Goal: Task Accomplishment & Management: Manage account settings

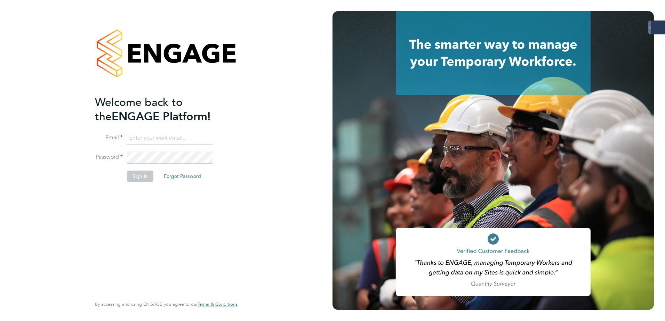
type input "amy.dhawan@servicecare.org.uk"
click at [143, 174] on button "Sign In" at bounding box center [140, 176] width 26 height 11
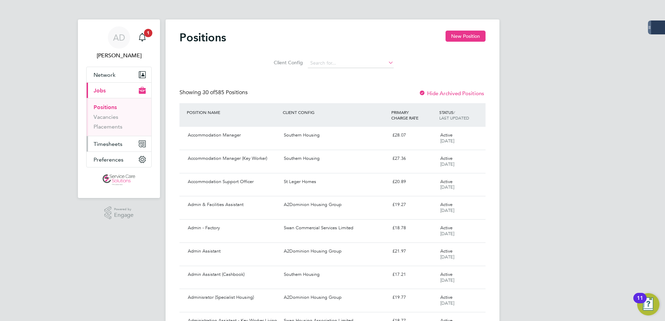
click at [111, 143] on span "Timesheets" at bounding box center [108, 144] width 29 height 7
click at [118, 144] on span "Timesheets" at bounding box center [108, 144] width 29 height 7
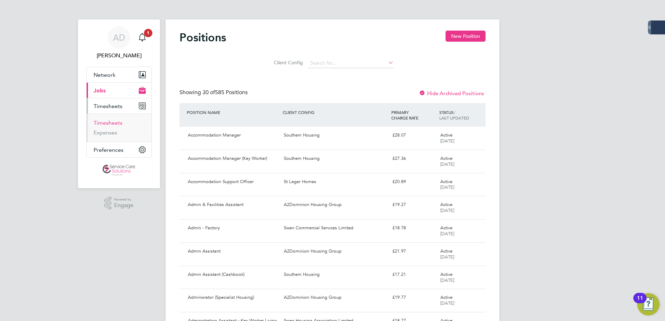
click at [108, 124] on link "Timesheets" at bounding box center [108, 123] width 29 height 7
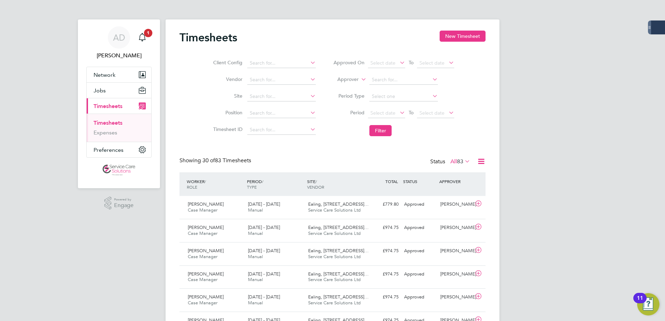
click at [356, 79] on label "Approver" at bounding box center [342, 79] width 31 height 7
click at [351, 94] on icon at bounding box center [353, 96] width 5 height 5
click at [350, 81] on label "Approver" at bounding box center [342, 79] width 31 height 7
click at [344, 91] on li "Worker" at bounding box center [341, 87] width 34 height 9
click at [385, 80] on input at bounding box center [403, 80] width 69 height 10
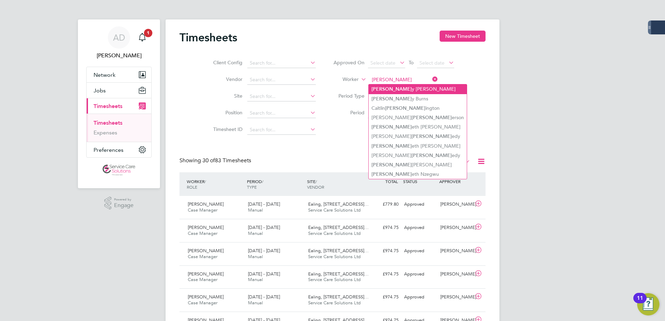
click at [386, 85] on li "[PERSON_NAME]" at bounding box center [418, 89] width 98 height 9
type input "[PERSON_NAME]"
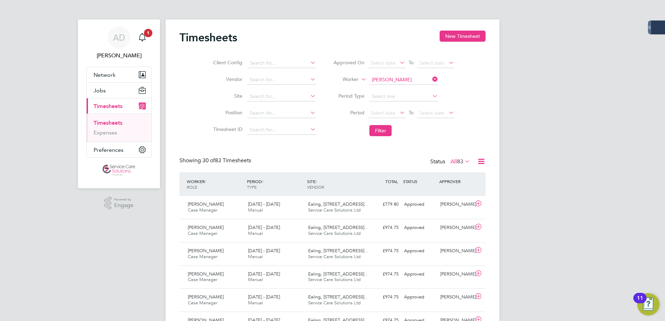
click at [396, 129] on li "Filter" at bounding box center [393, 131] width 138 height 18
click at [387, 129] on button "Filter" at bounding box center [380, 130] width 22 height 11
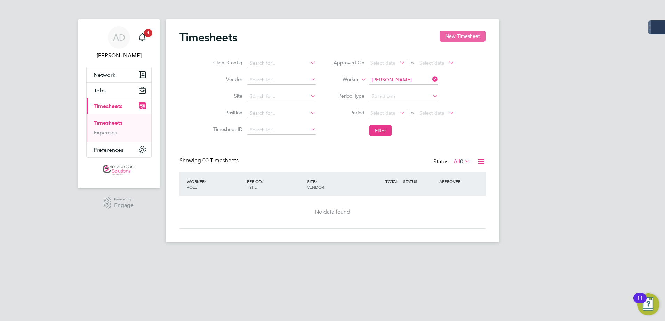
click at [456, 36] on button "New Timesheet" at bounding box center [463, 36] width 46 height 11
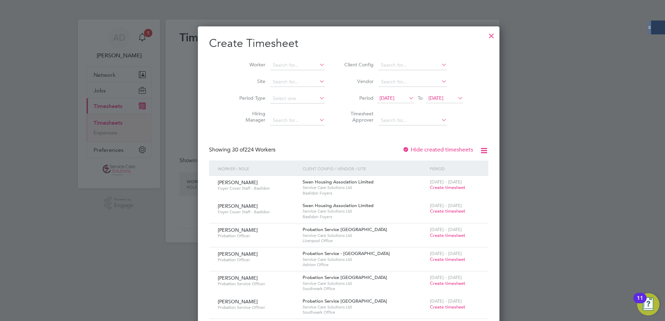
click at [431, 99] on span "[DATE]" at bounding box center [435, 98] width 15 height 6
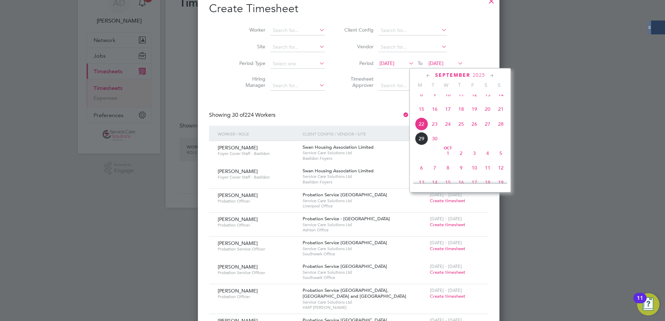
click at [504, 175] on span "12" at bounding box center [500, 167] width 13 height 13
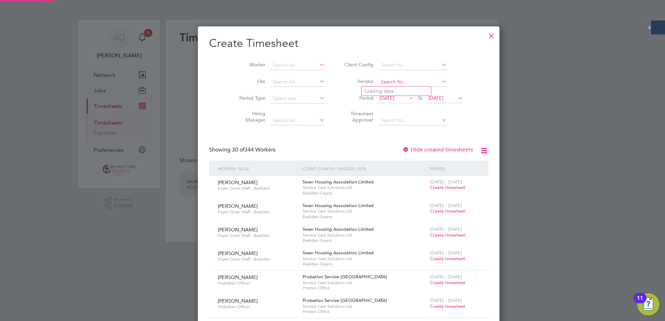
click at [378, 83] on input at bounding box center [412, 82] width 69 height 10
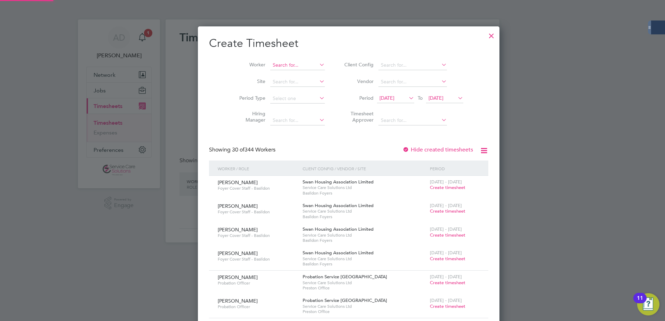
click at [270, 63] on input at bounding box center [297, 66] width 55 height 10
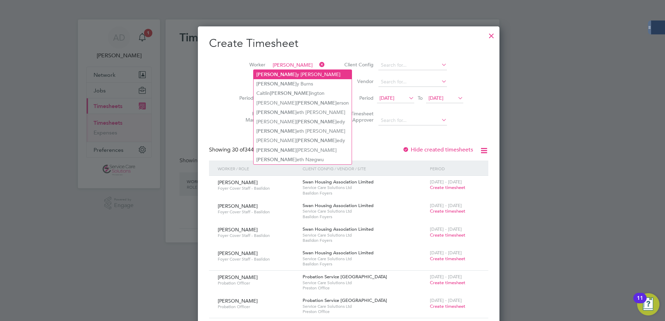
click at [270, 72] on li "[PERSON_NAME]" at bounding box center [303, 74] width 98 height 9
type input "[PERSON_NAME]"
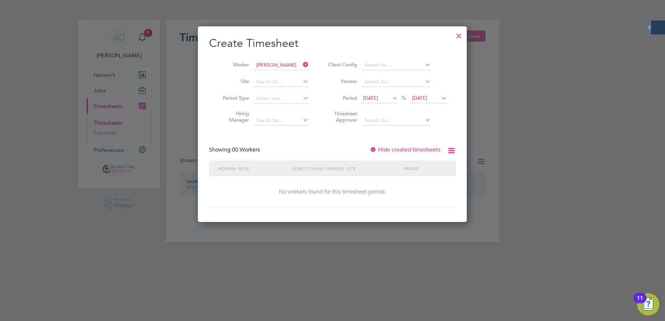
click at [301, 63] on icon at bounding box center [301, 65] width 0 height 10
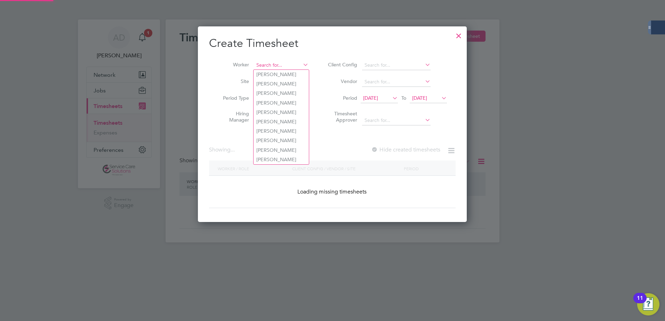
click at [292, 65] on input at bounding box center [281, 66] width 55 height 10
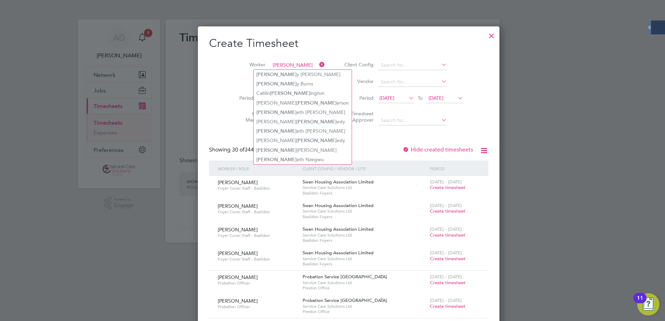
type input "[PERSON_NAME]"
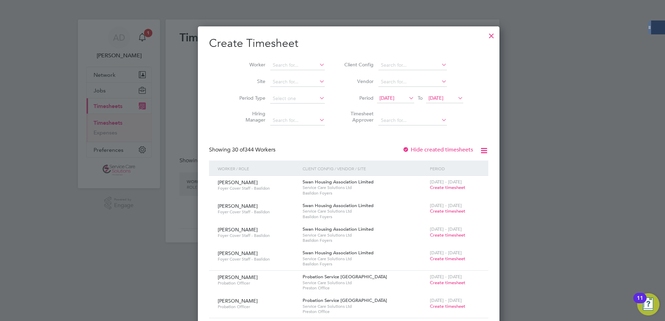
click at [377, 94] on span "[DATE]" at bounding box center [395, 98] width 37 height 9
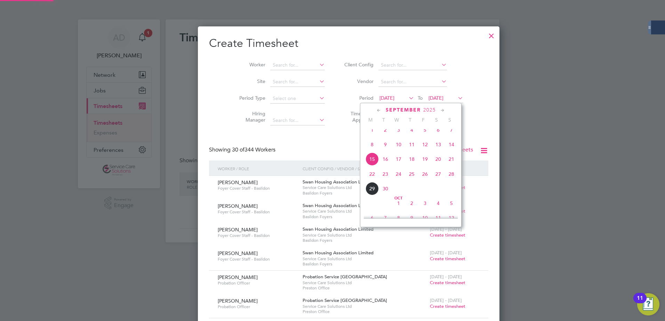
scroll to position [1923, 269]
click at [420, 151] on span "12" at bounding box center [424, 144] width 13 height 13
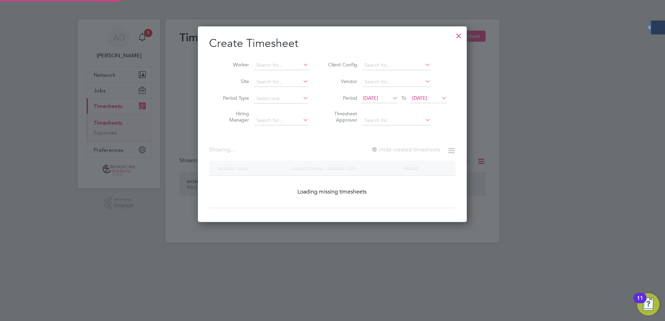
scroll to position [2041, 269]
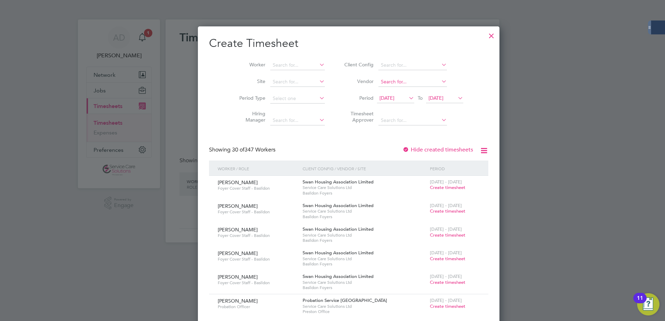
click at [378, 81] on input at bounding box center [412, 82] width 69 height 10
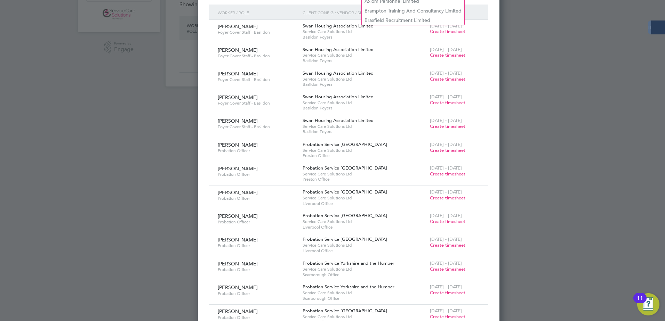
scroll to position [0, 0]
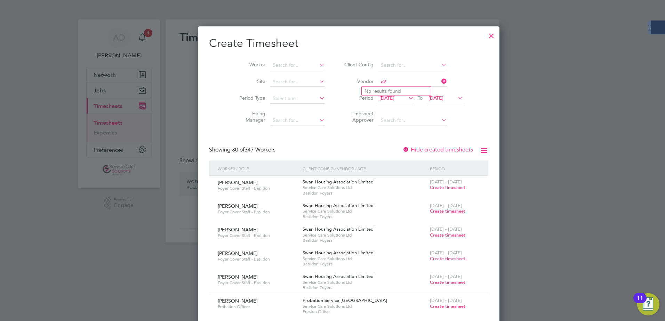
type input "a2"
click at [485, 34] on div at bounding box center [491, 34] width 13 height 13
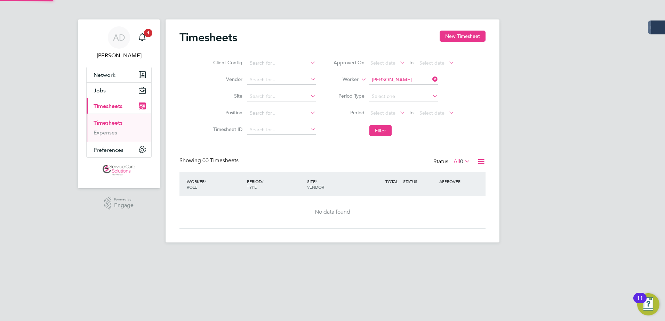
click at [98, 254] on html "AD [PERSON_NAME] Notifications 1 Applications: Network Businesses Sites Workers…" at bounding box center [332, 127] width 665 height 254
click at [146, 29] on span "1" at bounding box center [148, 33] width 8 height 8
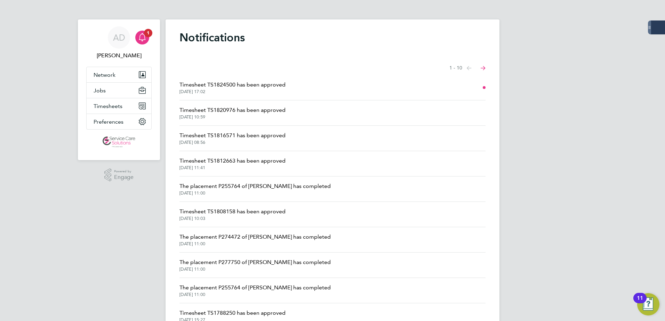
click at [259, 197] on li "The placement P255764 of [PERSON_NAME] has completed [DATE] 11:00" at bounding box center [332, 189] width 306 height 25
click at [257, 190] on span "The placement P255764 of [PERSON_NAME] has completed" at bounding box center [254, 186] width 151 height 8
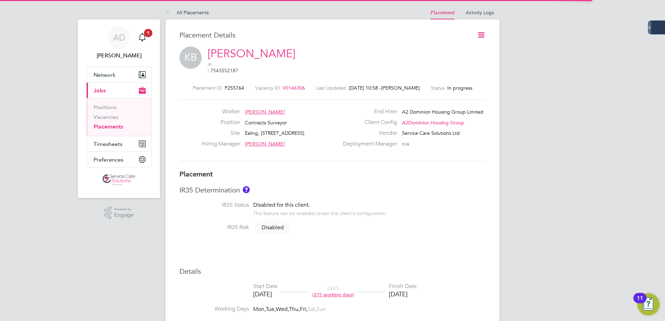
scroll to position [11, 137]
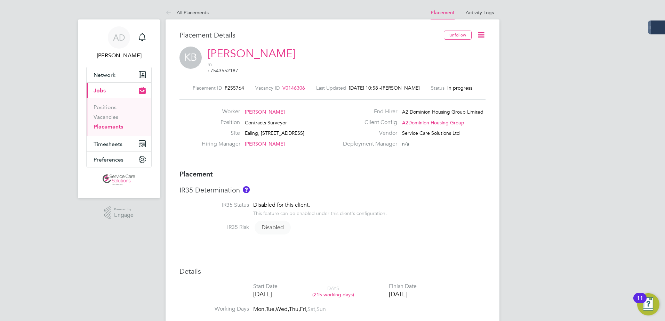
click at [484, 37] on icon at bounding box center [481, 35] width 9 height 9
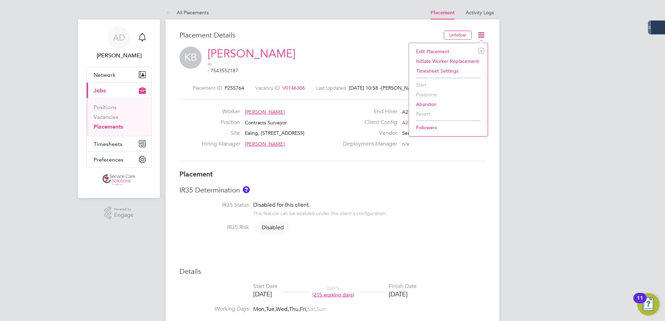
click at [443, 171] on h3 "Placement" at bounding box center [332, 174] width 306 height 9
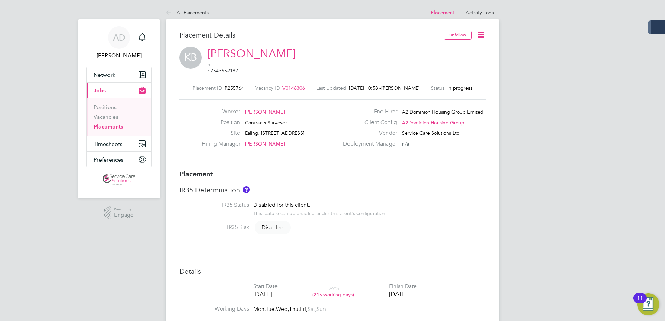
click at [432, 120] on span "A2Dominion Housing Group" at bounding box center [433, 123] width 62 height 6
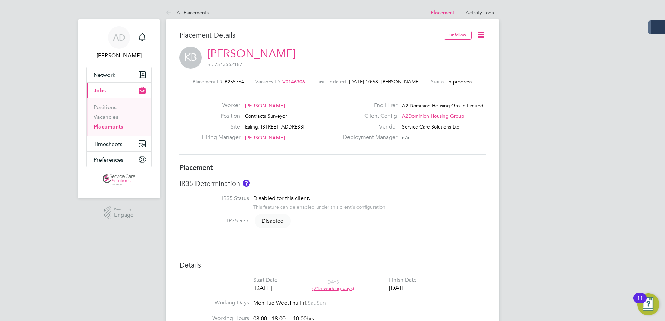
click at [485, 37] on icon at bounding box center [481, 35] width 9 height 9
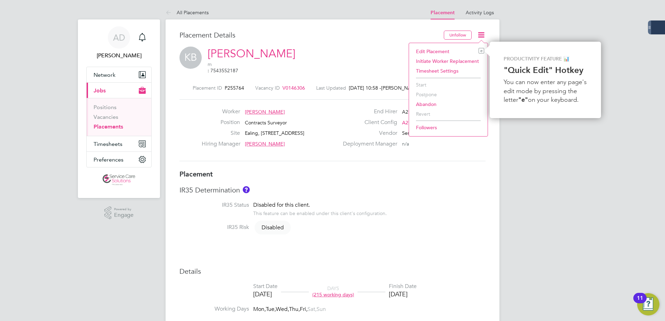
click at [463, 194] on div "IR35 Determination IR35 Status Disabled for this client. This feature can be en…" at bounding box center [332, 213] width 306 height 54
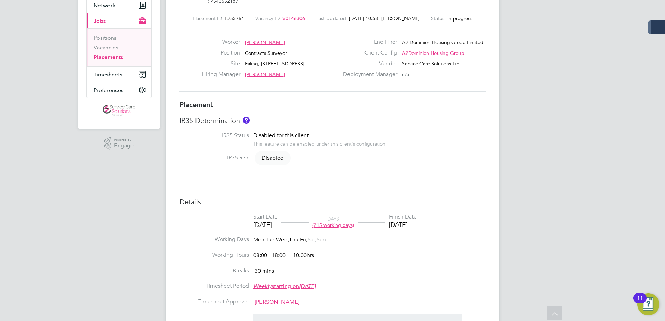
drag, startPoint x: 420, startPoint y: 218, endPoint x: 438, endPoint y: 221, distance: 18.2
click at [438, 221] on li "Start Date [DATE] DAYS (215 working days) Finish Date [DATE]" at bounding box center [332, 225] width 306 height 23
drag, startPoint x: 438, startPoint y: 221, endPoint x: 451, endPoint y: 234, distance: 18.4
click at [451, 236] on li "Working Days Mon, Tue, Wed, Thu, Fri, Sat, Sun" at bounding box center [332, 244] width 306 height 16
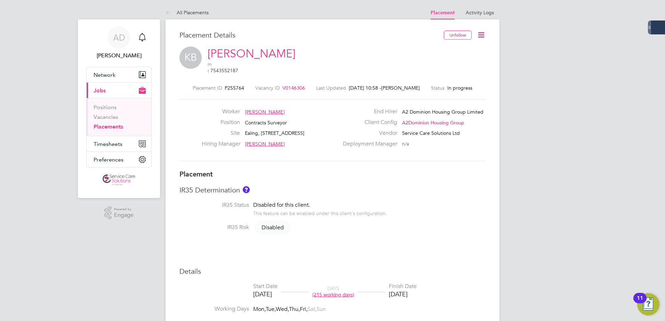
click at [483, 36] on icon at bounding box center [481, 35] width 9 height 9
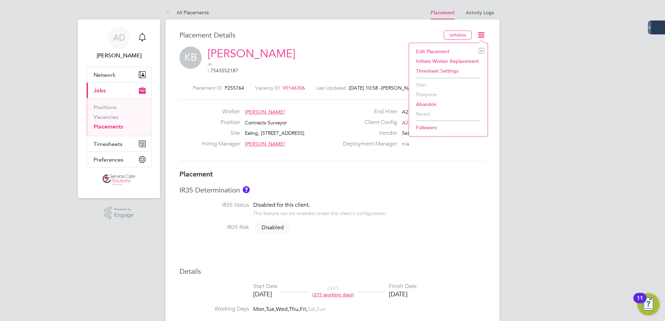
click at [412, 187] on h3 "IR35 Determination" at bounding box center [332, 190] width 306 height 9
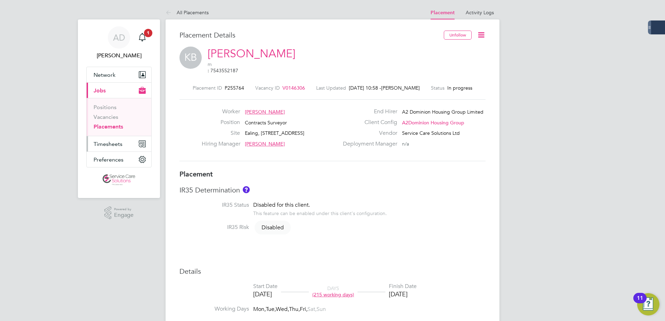
click at [108, 138] on button "Timesheets" at bounding box center [119, 143] width 65 height 15
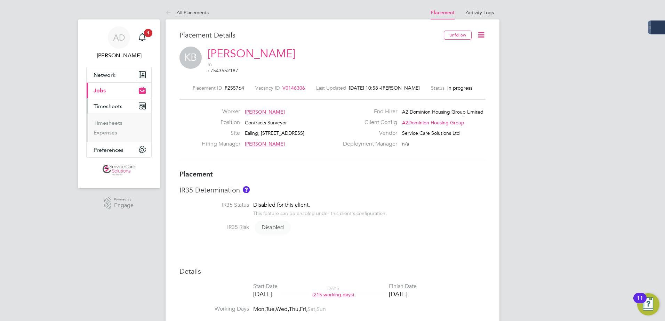
click at [108, 141] on ul "Timesheets Expenses" at bounding box center [119, 128] width 65 height 28
click at [101, 122] on link "Timesheets" at bounding box center [108, 123] width 29 height 7
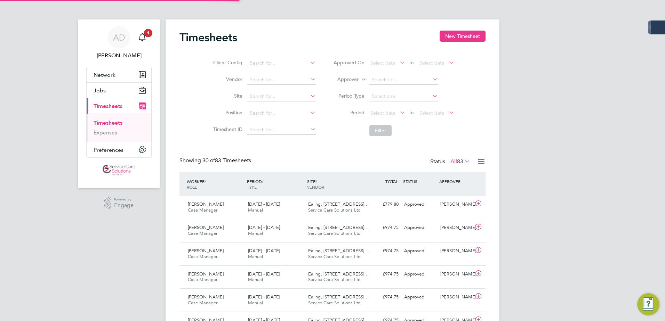
scroll to position [18, 61]
click at [343, 139] on li "Filter" at bounding box center [393, 131] width 138 height 18
click at [459, 40] on button "New Timesheet" at bounding box center [463, 36] width 46 height 11
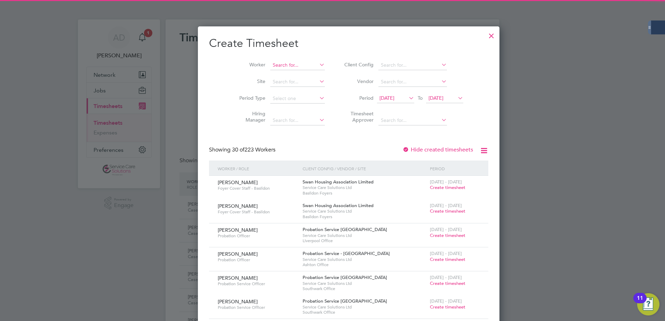
click at [270, 69] on input at bounding box center [297, 66] width 55 height 10
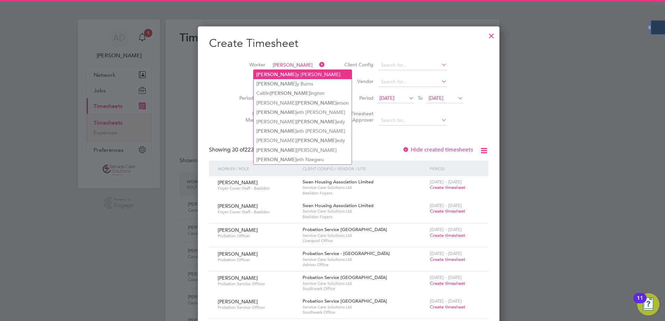
click at [269, 76] on li "[PERSON_NAME]" at bounding box center [303, 74] width 98 height 9
type input "[PERSON_NAME]"
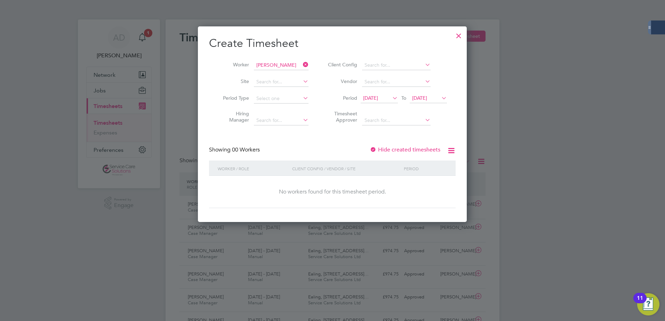
click at [425, 100] on span "[DATE]" at bounding box center [419, 98] width 15 height 6
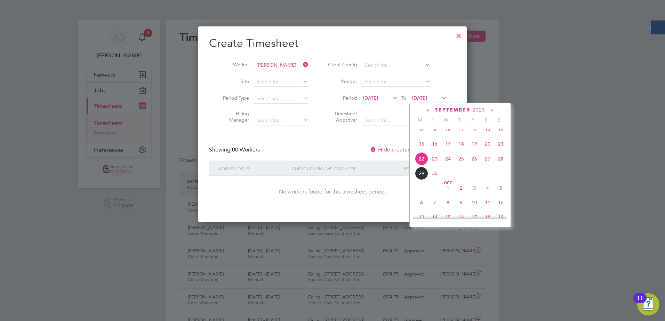
click at [505, 209] on span "12" at bounding box center [500, 202] width 13 height 13
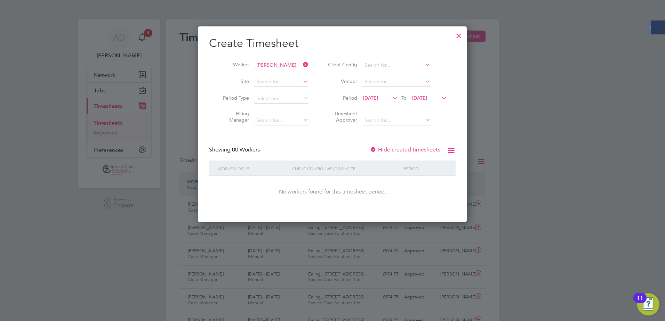
drag, startPoint x: 367, startPoint y: 150, endPoint x: 370, endPoint y: 151, distance: 3.7
click at [367, 150] on div "Showing 00 Workers Hide created timesheets" at bounding box center [332, 153] width 247 height 14
drag, startPoint x: 372, startPoint y: 150, endPoint x: 376, endPoint y: 165, distance: 16.0
click at [372, 150] on div at bounding box center [373, 150] width 7 height 7
click at [450, 152] on icon at bounding box center [451, 150] width 9 height 9
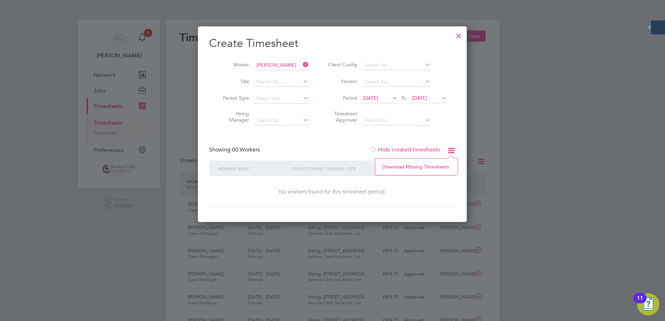
click at [394, 189] on div "No workers found for this timesheet period." at bounding box center [332, 191] width 233 height 7
click at [407, 123] on input at bounding box center [396, 121] width 69 height 10
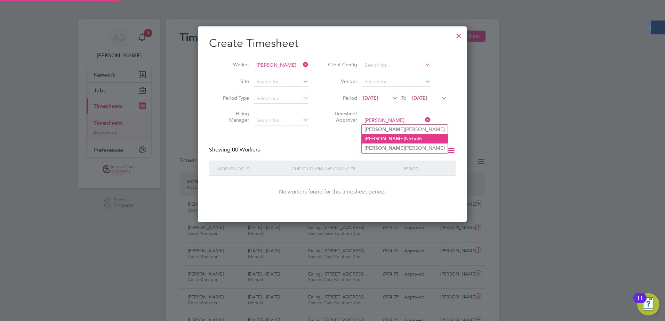
type input "[PERSON_NAME]"
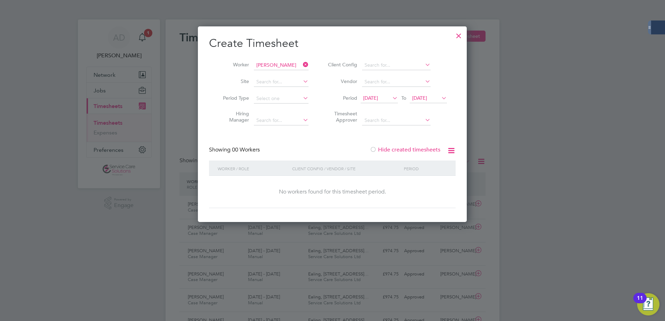
drag, startPoint x: 394, startPoint y: 134, endPoint x: 391, endPoint y: 126, distance: 8.5
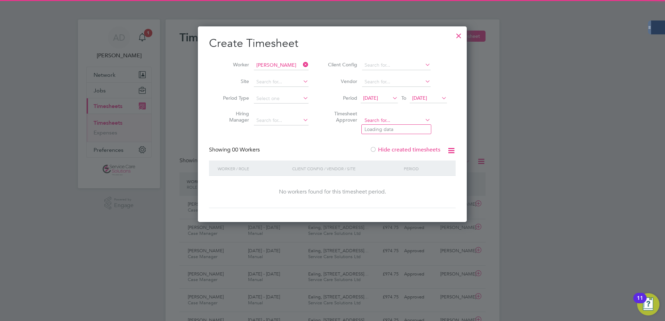
click at [385, 120] on input at bounding box center [396, 121] width 69 height 10
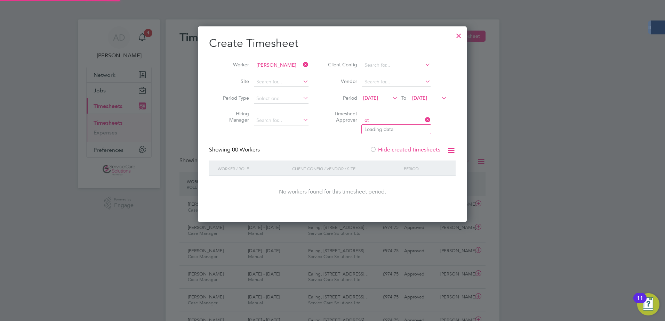
type input "o"
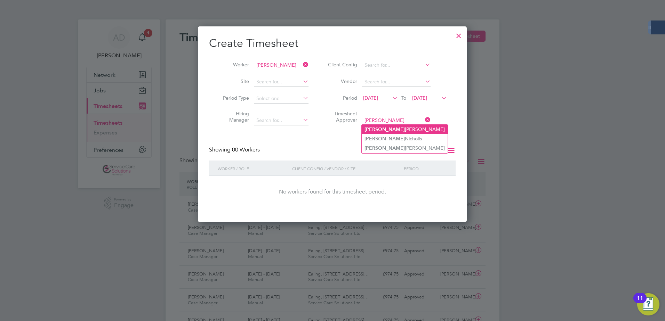
click at [385, 127] on li "[PERSON_NAME]" at bounding box center [405, 129] width 86 height 9
type input "[PERSON_NAME]"
click at [301, 65] on icon at bounding box center [301, 65] width 0 height 10
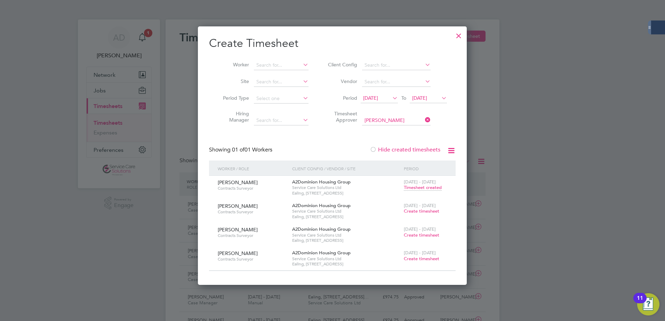
click at [424, 118] on icon at bounding box center [424, 120] width 0 height 10
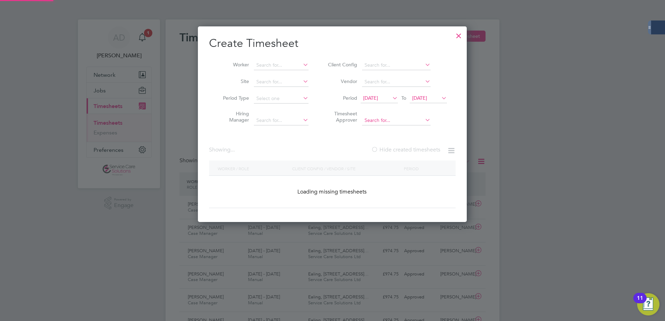
scroll to position [196, 269]
click at [407, 119] on input at bounding box center [396, 121] width 69 height 10
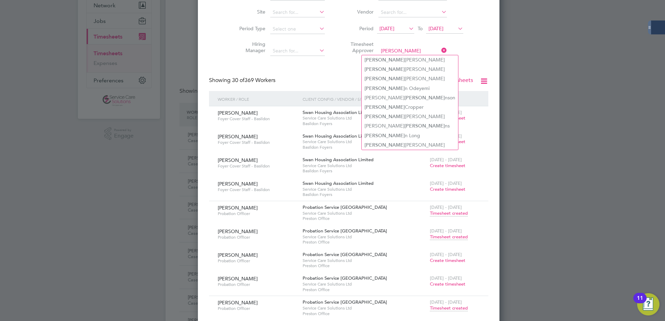
scroll to position [35, 0]
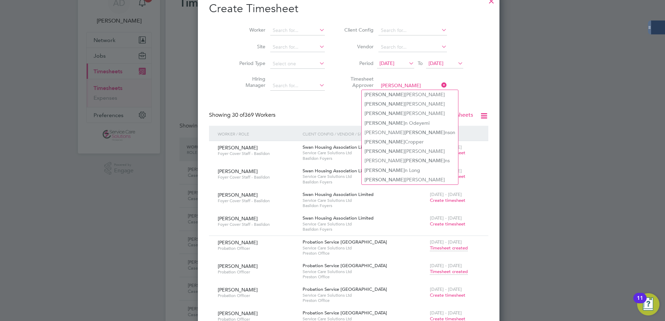
type input "[PERSON_NAME]"
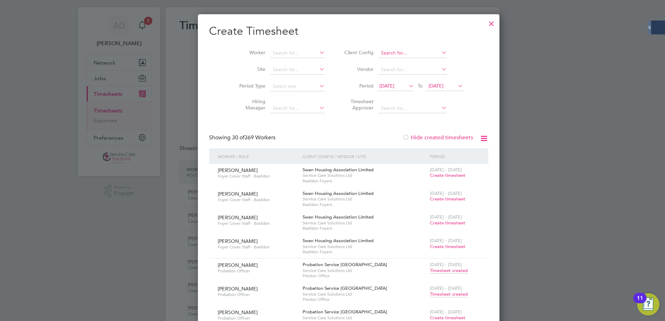
scroll to position [0, 0]
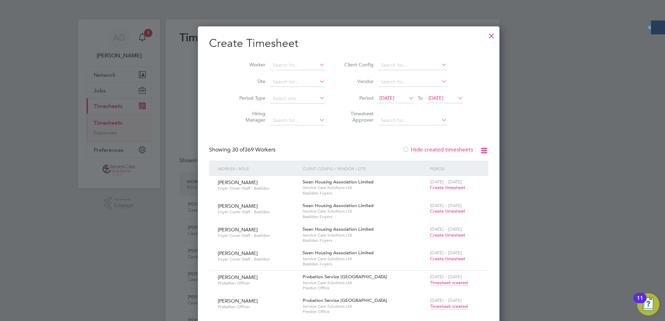
click at [485, 37] on div at bounding box center [491, 34] width 13 height 13
click at [607, 94] on div at bounding box center [332, 160] width 665 height 321
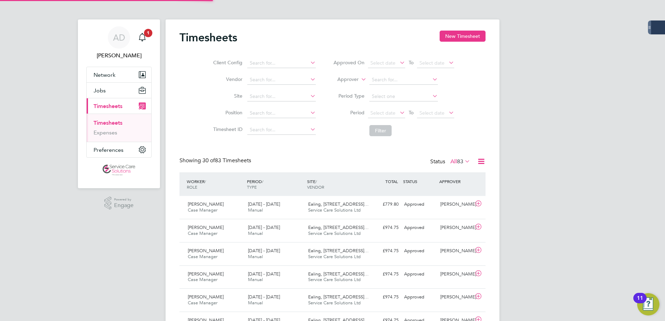
scroll to position [18, 61]
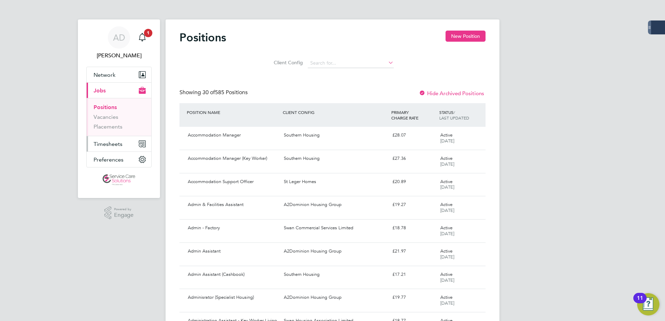
click at [101, 143] on span "Timesheets" at bounding box center [108, 144] width 29 height 7
click at [103, 147] on span "Timesheets" at bounding box center [108, 144] width 29 height 7
click at [111, 144] on span "Timesheets" at bounding box center [108, 144] width 29 height 7
click at [107, 140] on button "Timesheets" at bounding box center [119, 143] width 65 height 15
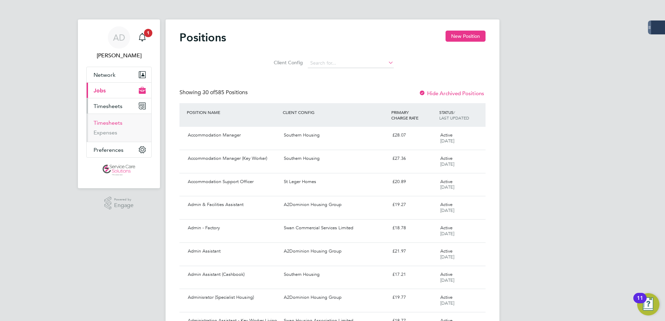
click at [106, 120] on link "Timesheets" at bounding box center [108, 123] width 29 height 7
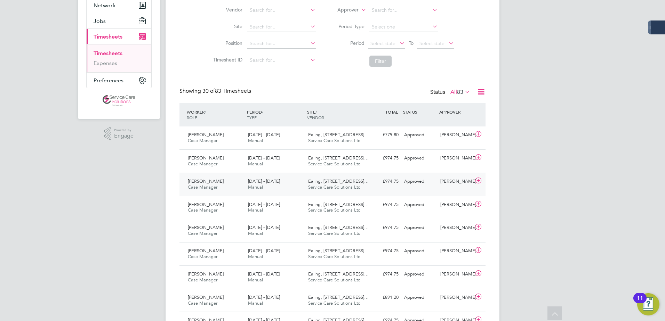
click at [283, 184] on div "1 - 7 Sep 2025 Manual" at bounding box center [275, 184] width 60 height 17
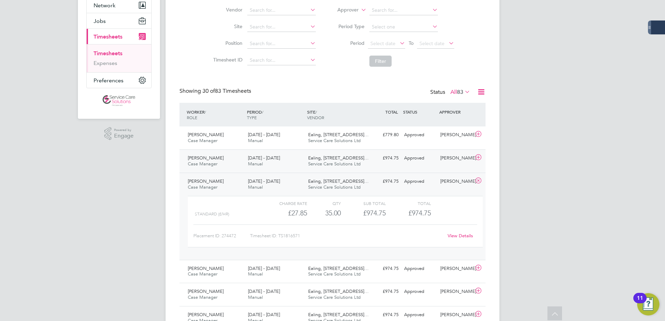
click at [285, 164] on div "8 - 14 Sep 2025 Manual" at bounding box center [275, 161] width 60 height 17
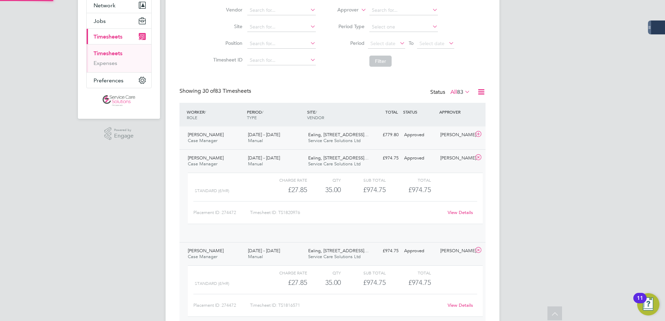
click at [285, 145] on div "15 - 21 Sep 2025 Manual" at bounding box center [275, 137] width 60 height 17
